Goal: Task Accomplishment & Management: Complete application form

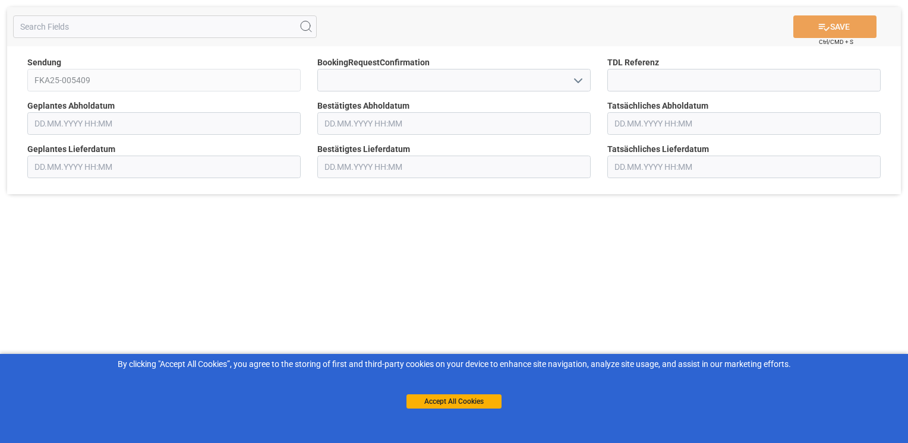
type input "[DATE] 00:00"
click at [582, 81] on icon "open menu" at bounding box center [578, 81] width 14 height 14
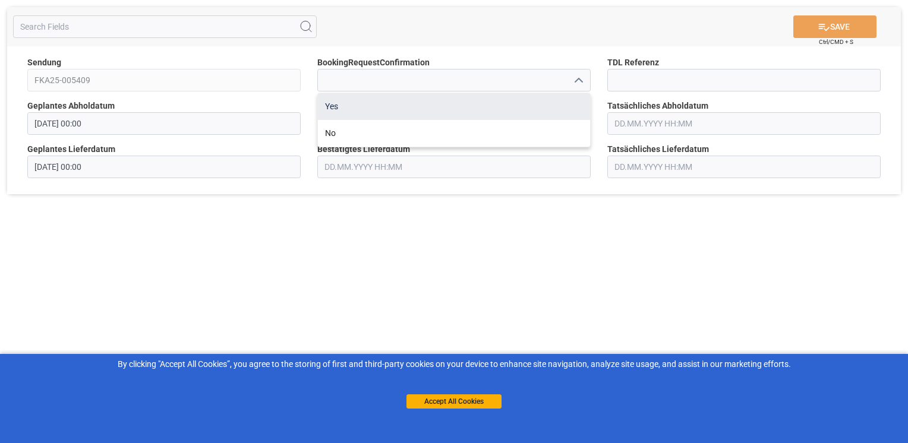
click at [540, 100] on div "Yes" at bounding box center [454, 106] width 272 height 27
type input "Yes"
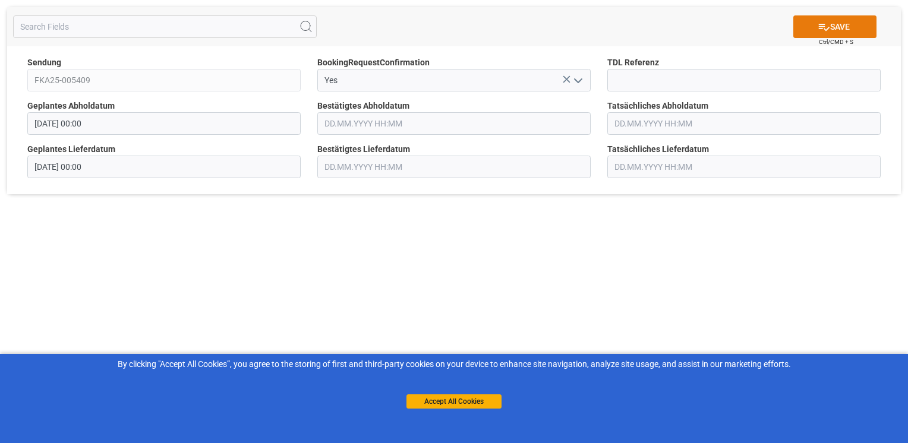
click at [826, 18] on button "SAVE" at bounding box center [834, 26] width 83 height 23
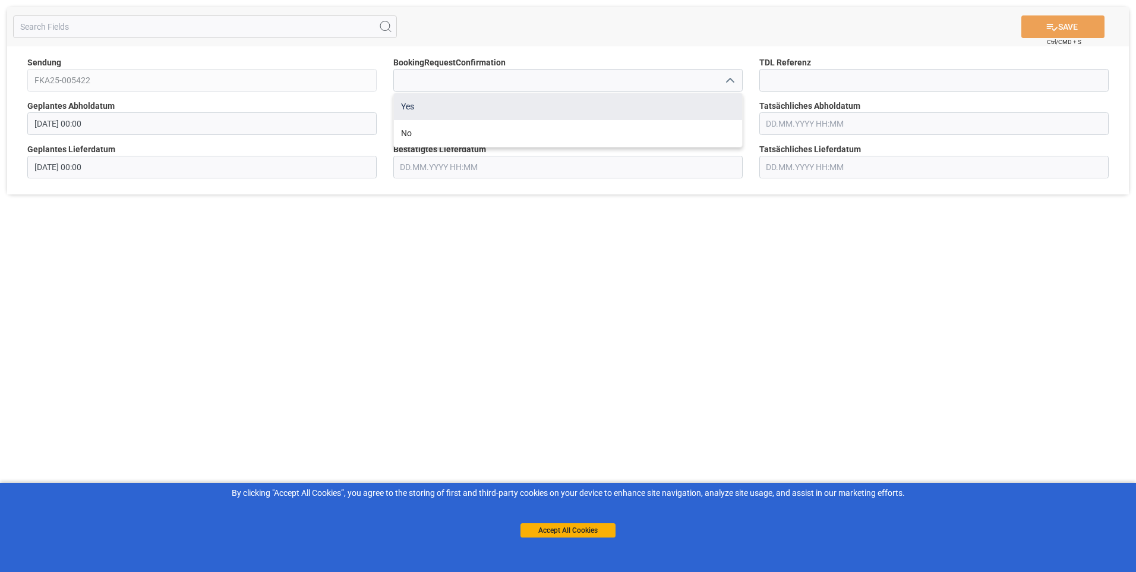
click at [721, 96] on div "Yes" at bounding box center [568, 106] width 348 height 27
type input "Yes"
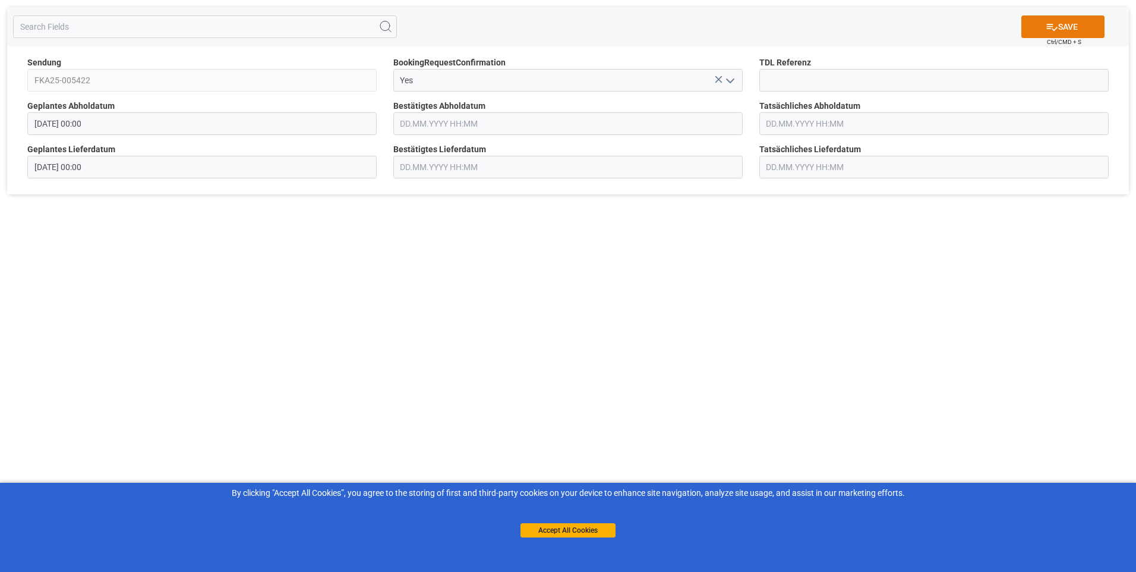
click at [1088, 27] on button "SAVE" at bounding box center [1062, 26] width 83 height 23
